Goal: Information Seeking & Learning: Learn about a topic

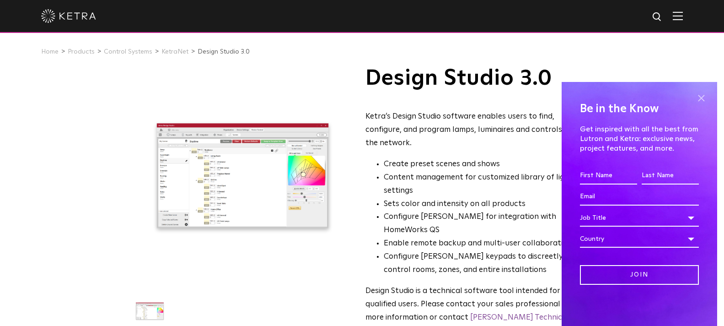
click at [705, 100] on span at bounding box center [702, 98] width 14 height 14
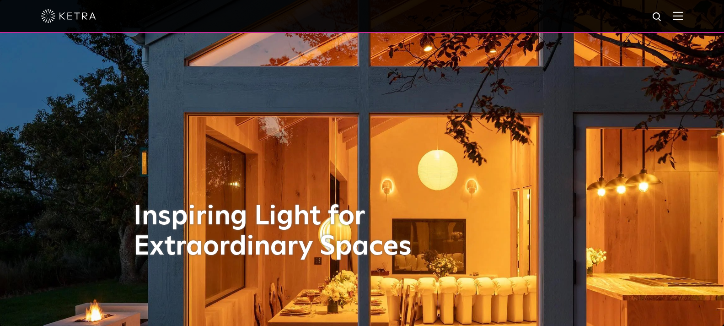
click at [683, 22] on div at bounding box center [362, 16] width 642 height 32
click at [683, 19] on img at bounding box center [678, 15] width 10 height 9
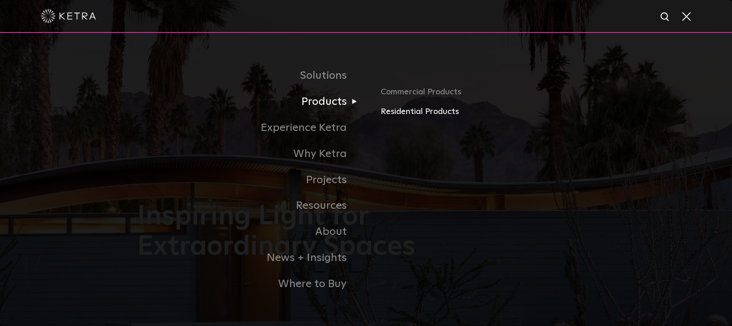
click at [382, 112] on link "Residential Products" at bounding box center [488, 111] width 214 height 13
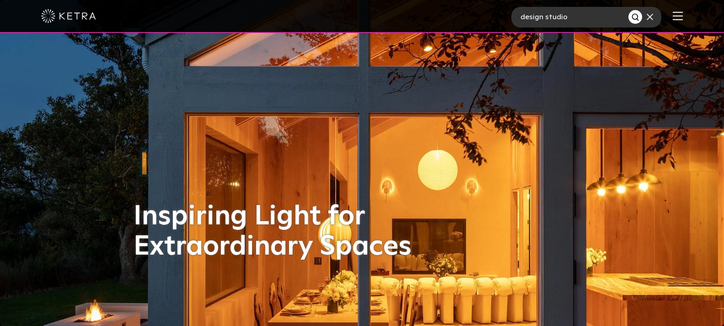
type input "design studio"
click at [629, 10] on button "Search" at bounding box center [636, 17] width 14 height 14
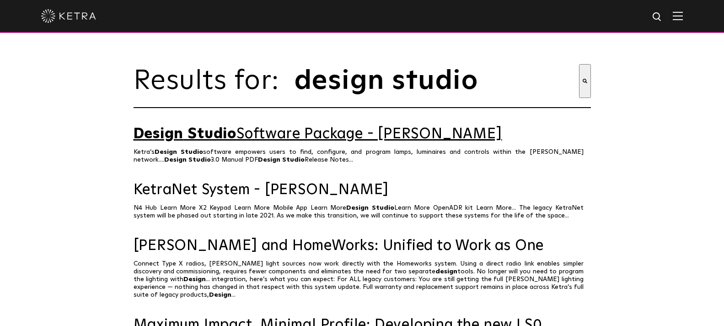
click at [318, 142] on link "Design Studio Software Package - Ketra" at bounding box center [363, 134] width 458 height 16
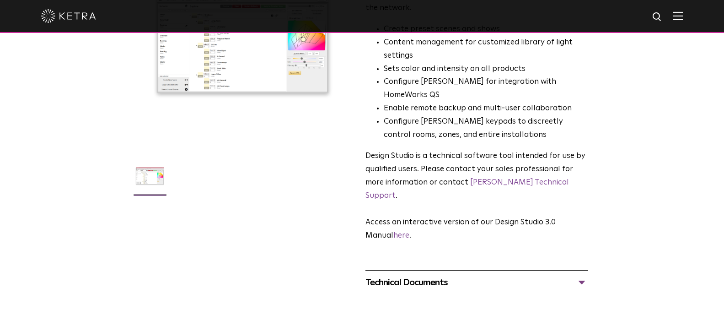
scroll to position [137, 0]
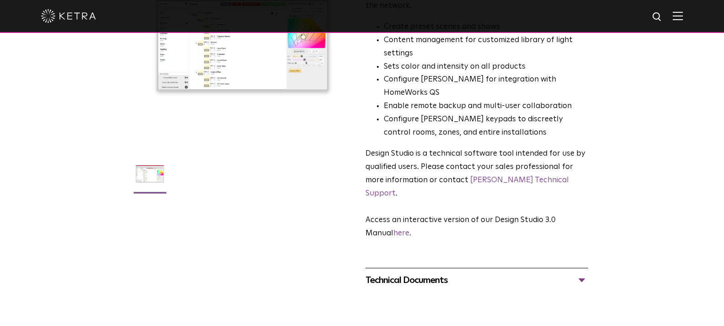
click at [455, 273] on div "Technical Documents" at bounding box center [477, 280] width 223 height 15
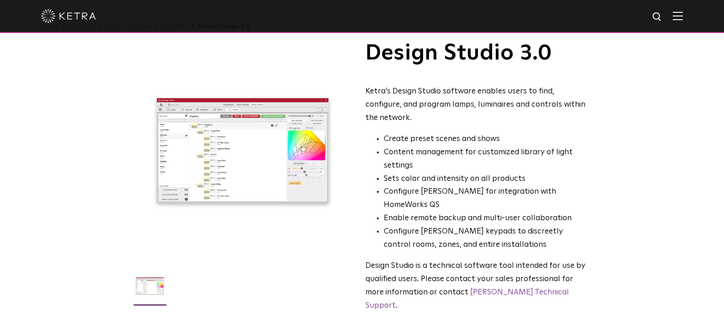
scroll to position [0, 0]
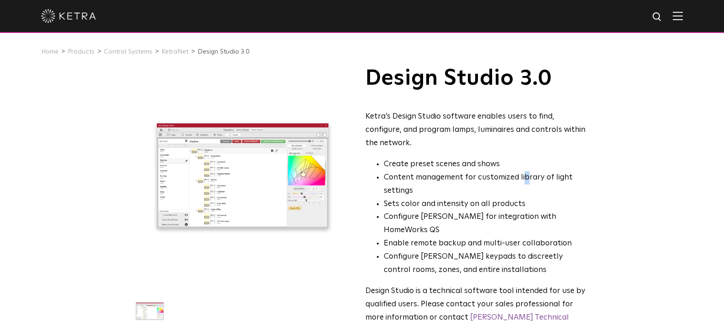
click at [523, 176] on li "Content management for customized library of light settings" at bounding box center [486, 184] width 205 height 27
